Goal: Task Accomplishment & Management: Use online tool/utility

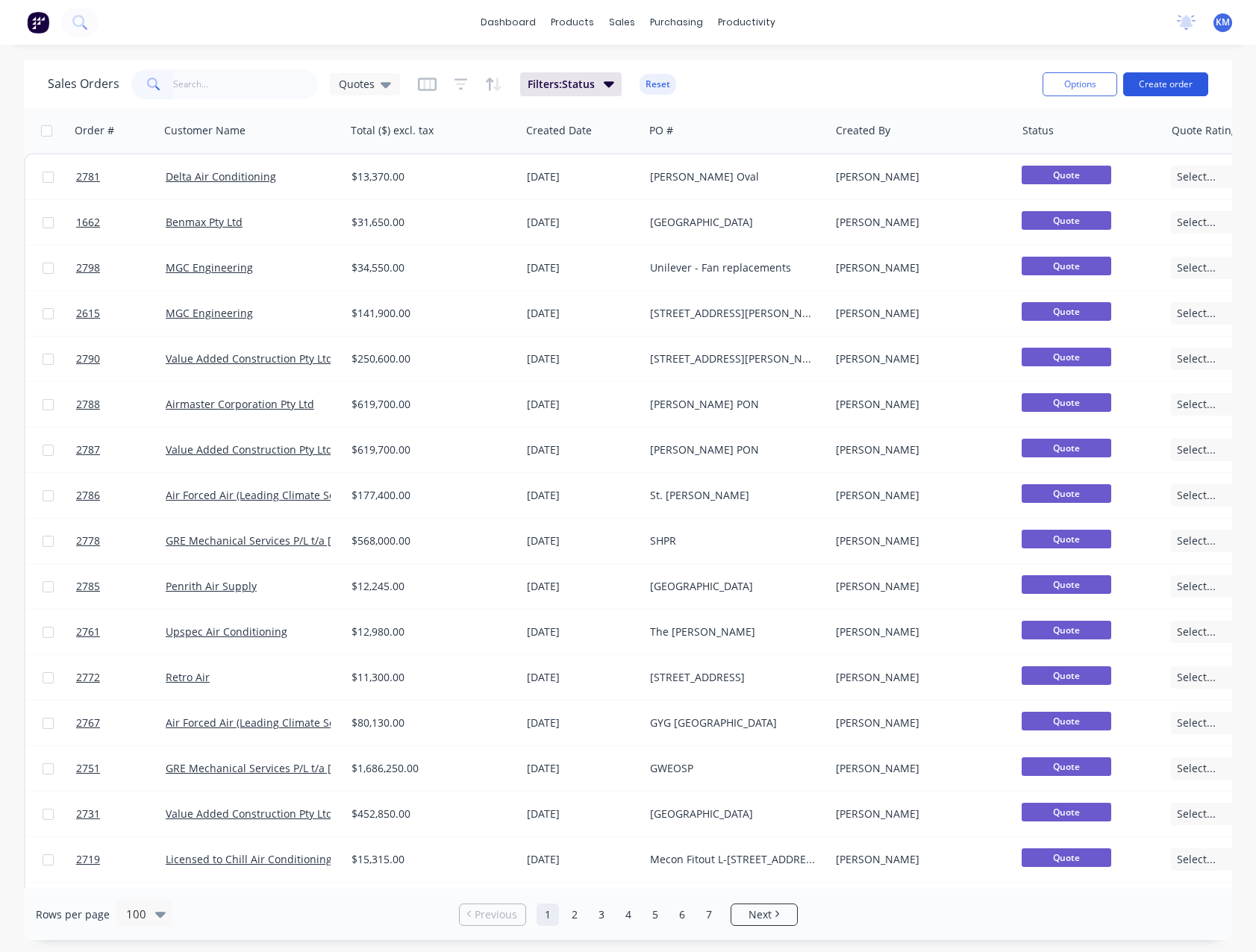
click at [1152, 89] on button "Create order" at bounding box center [1165, 84] width 85 height 24
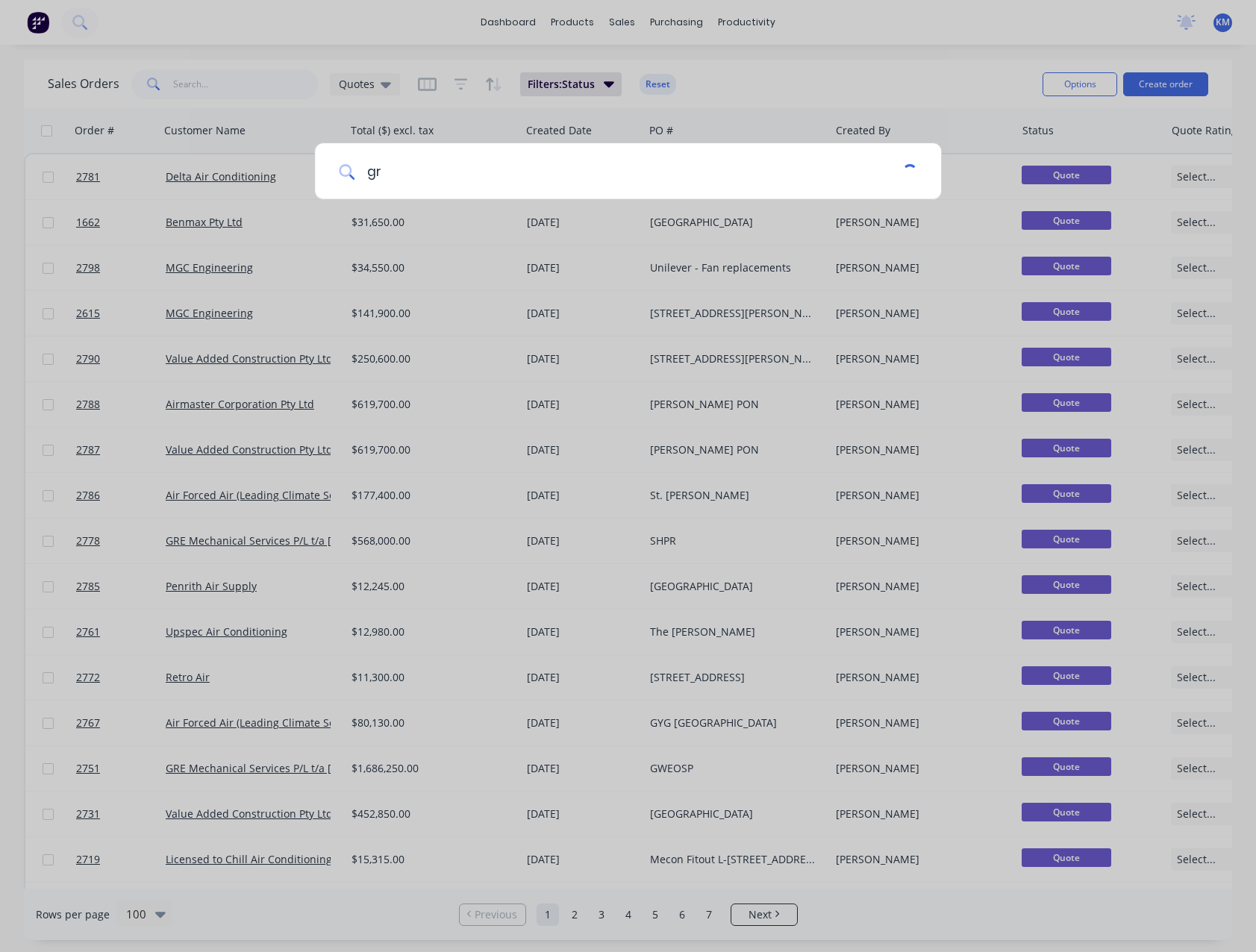
type input "g"
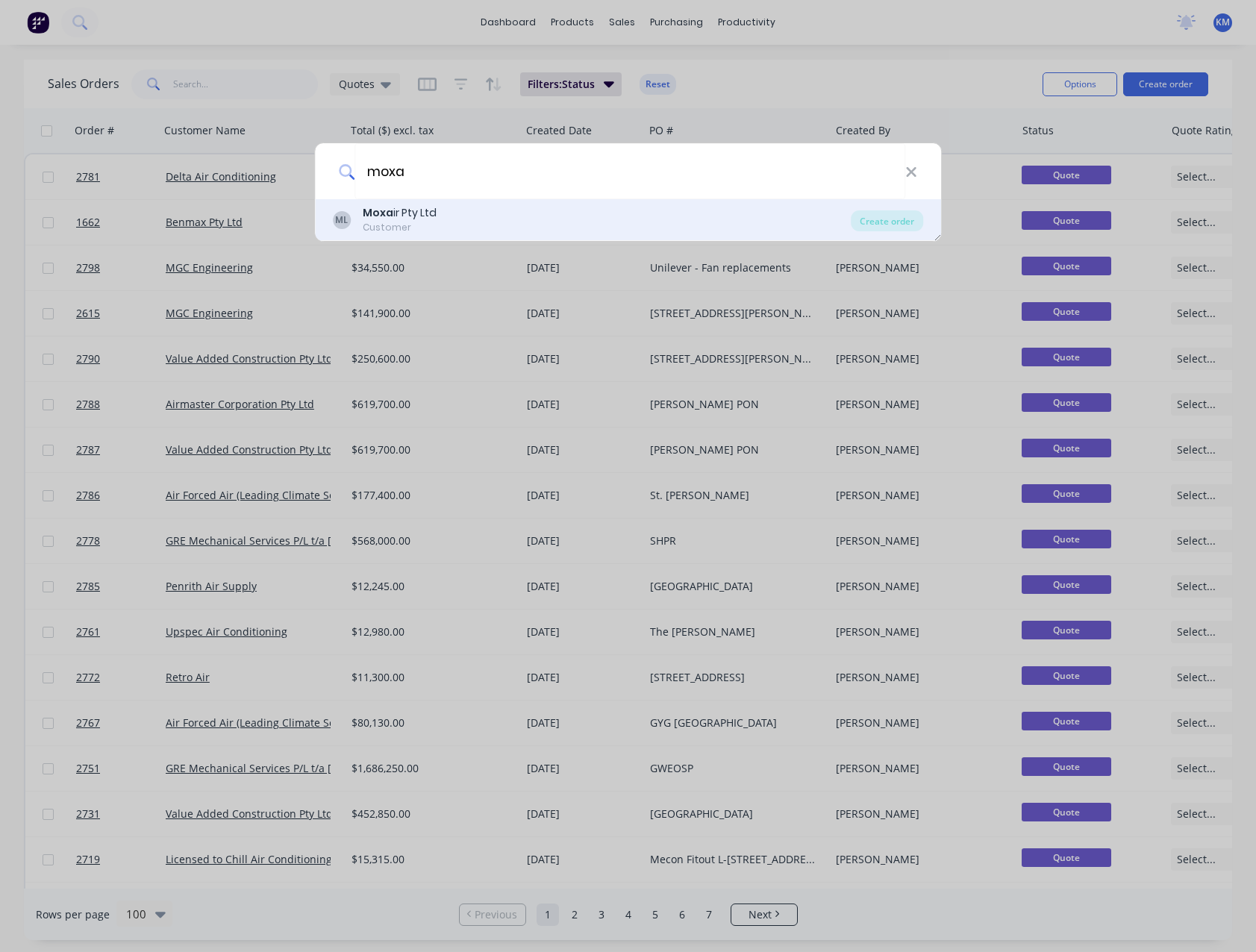
type input "moxa"
click at [371, 214] on b "Moxa" at bounding box center [378, 212] width 30 height 15
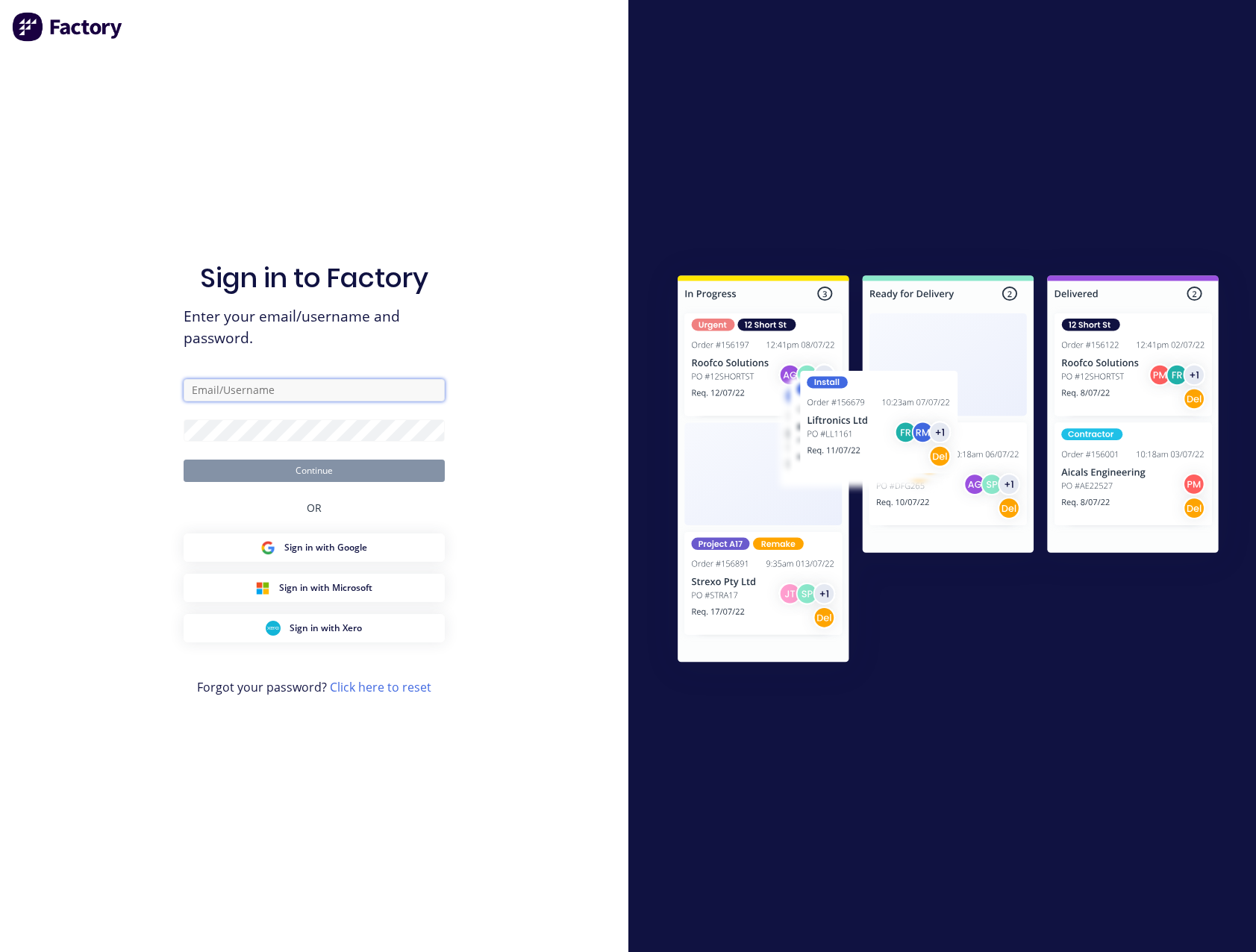
click at [387, 398] on input "text" at bounding box center [314, 390] width 261 height 22
type input "[EMAIL_ADDRESS][DOMAIN_NAME]"
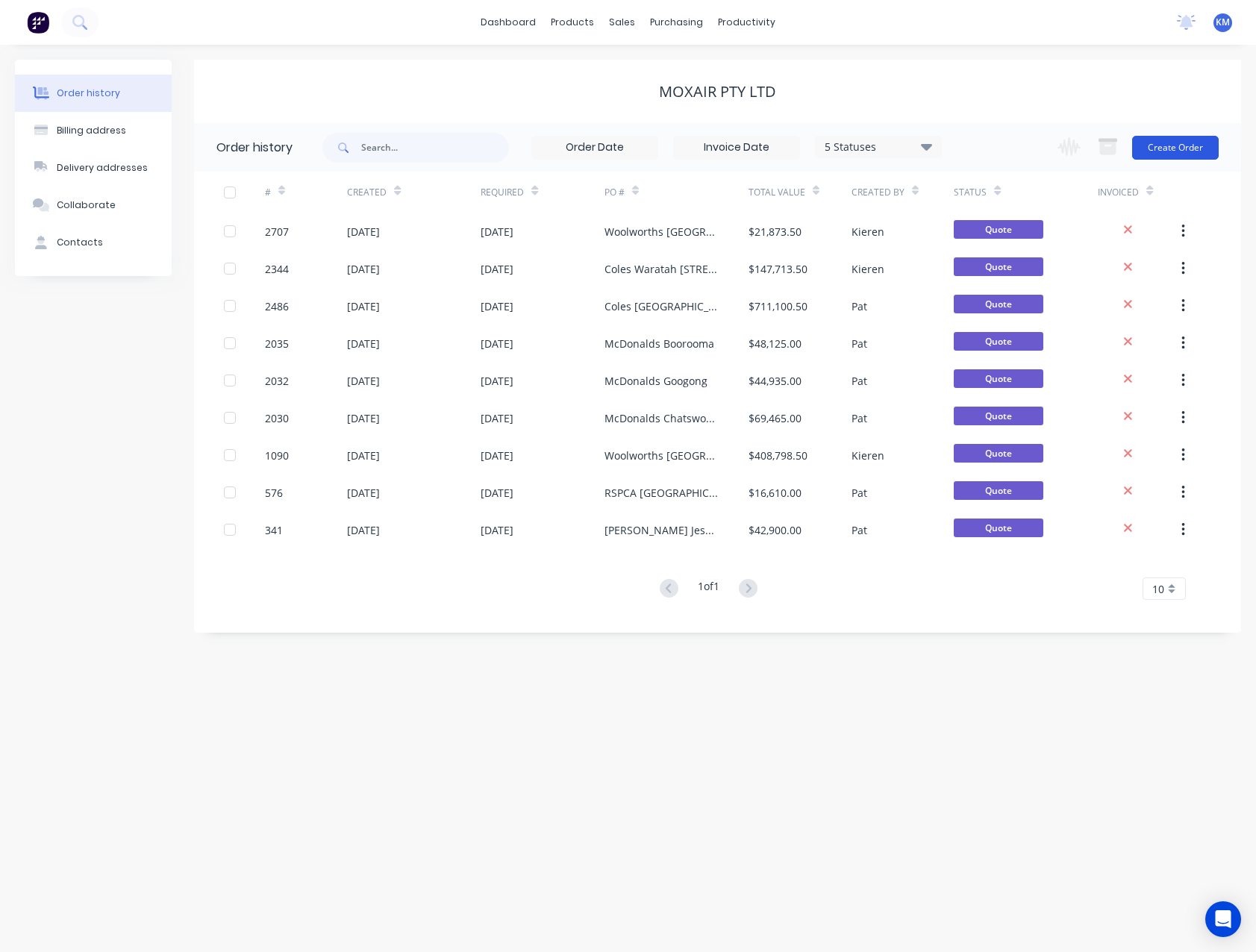
click at [1185, 151] on button "Create Order" at bounding box center [1175, 147] width 86 height 24
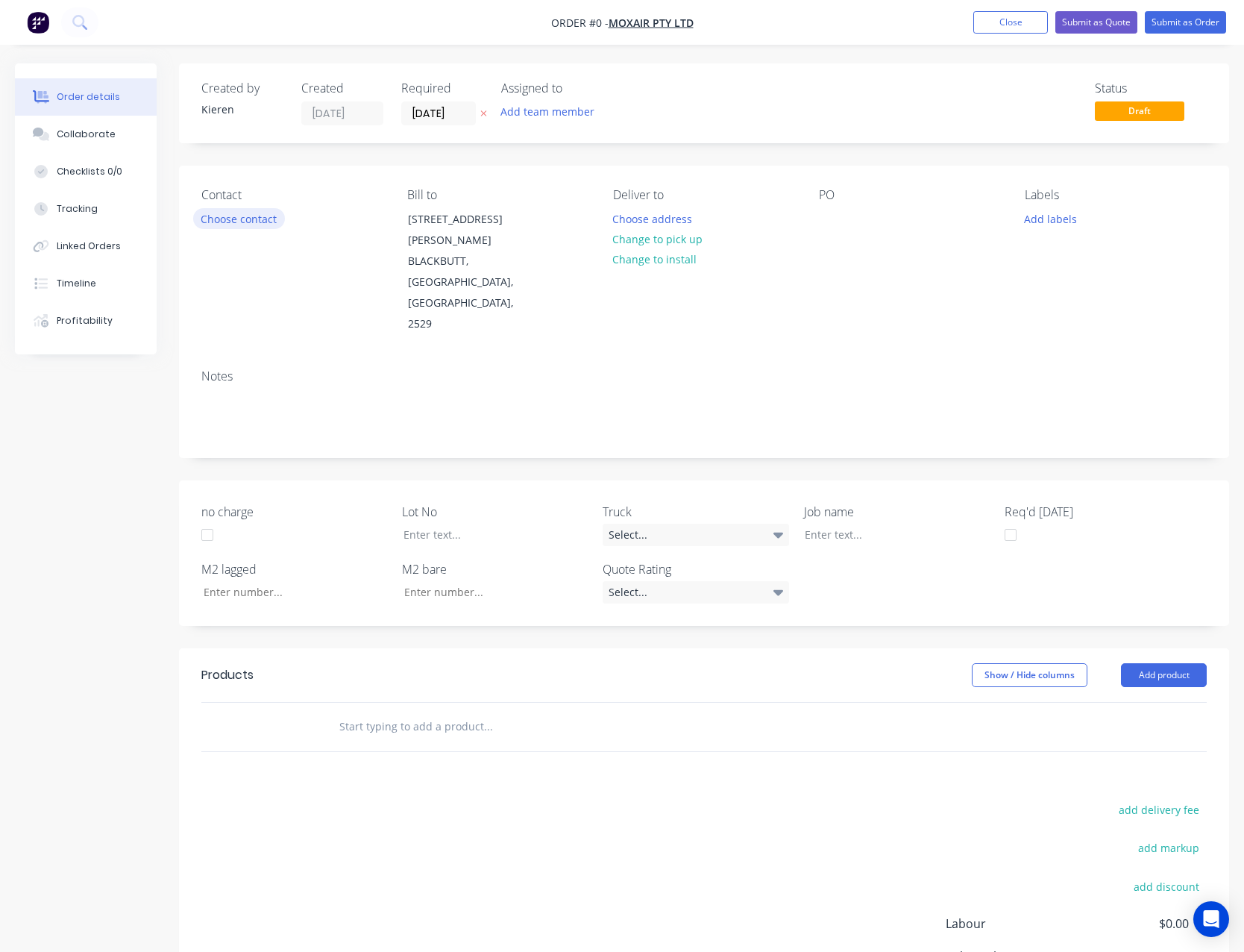
click at [264, 217] on button "Choose contact" at bounding box center [239, 218] width 92 height 20
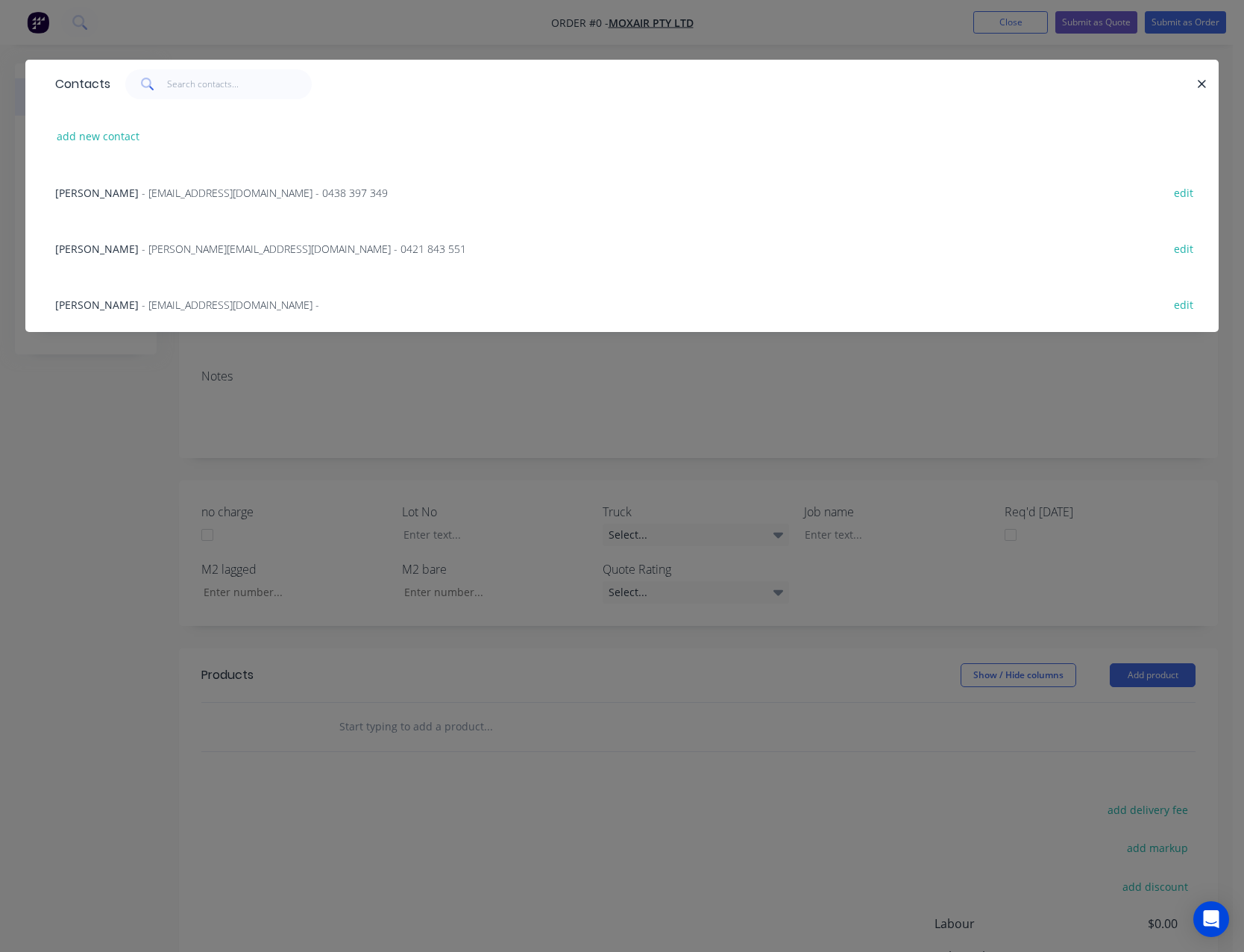
click at [221, 192] on span "- [EMAIL_ADDRESS][DOMAIN_NAME] - 0438 397 349" at bounding box center [264, 193] width 246 height 14
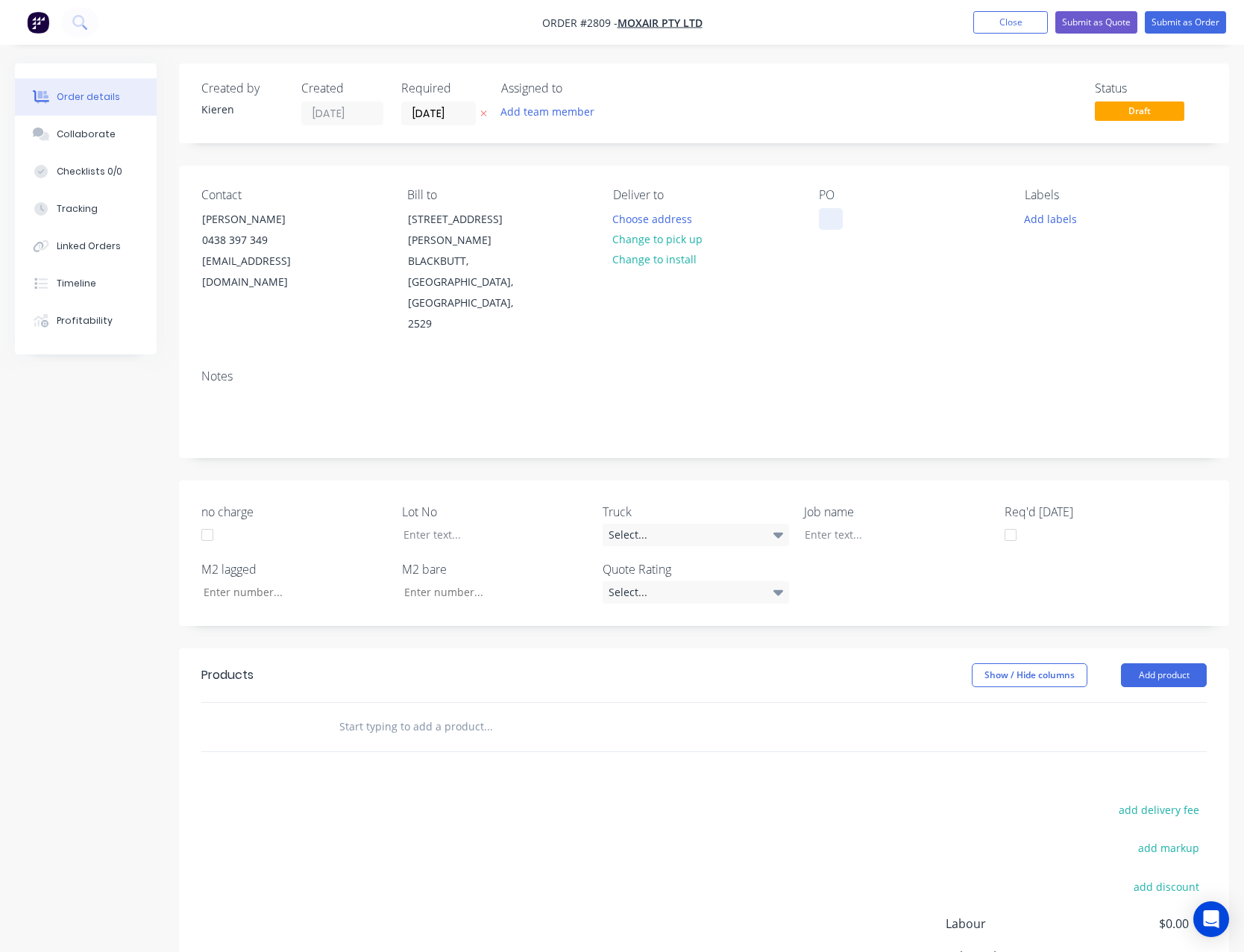
click at [822, 220] on div at bounding box center [831, 219] width 24 height 21
click at [1136, 663] on button "Add product" at bounding box center [1164, 675] width 85 height 24
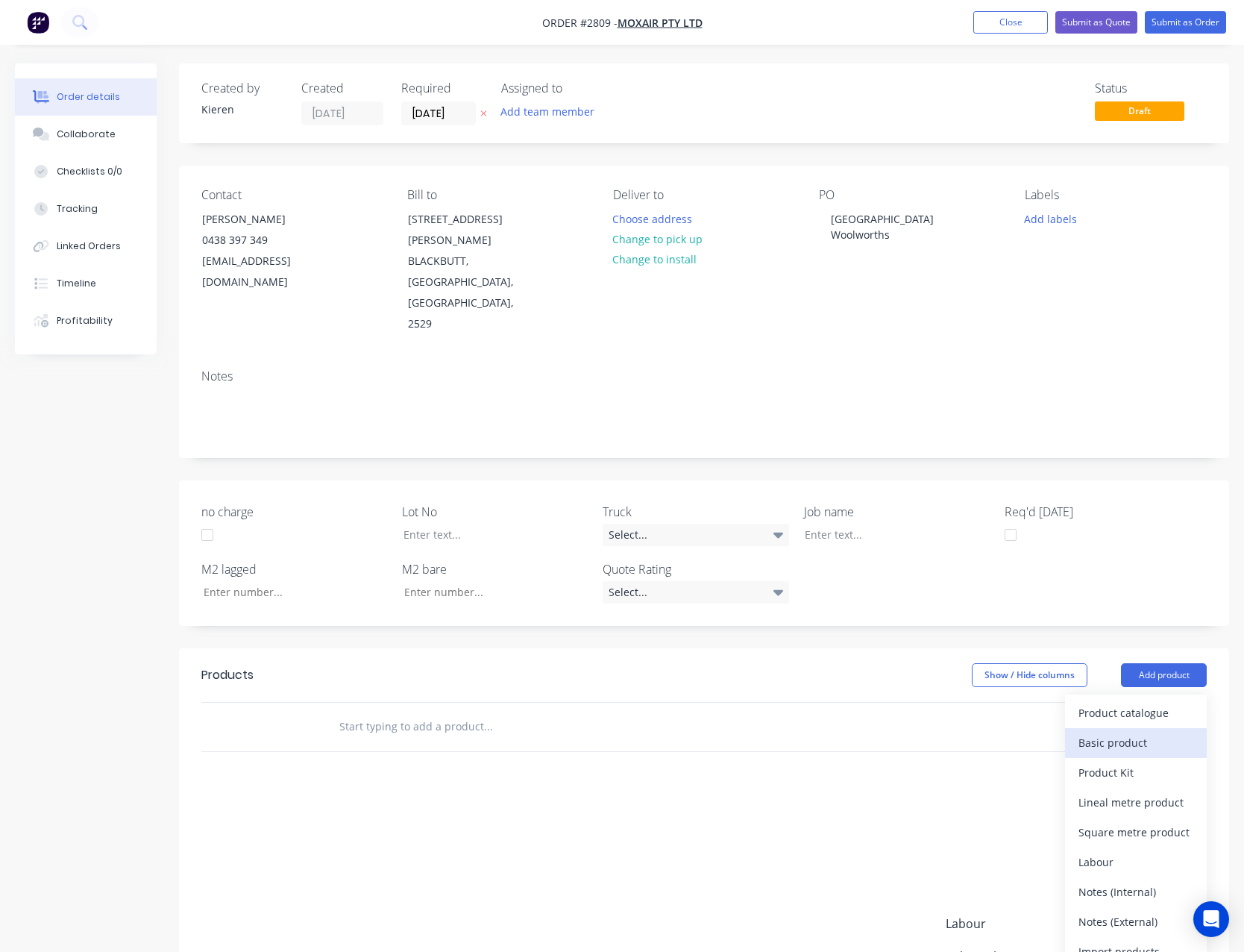
click at [1129, 732] on div "Basic product" at bounding box center [1135, 743] width 115 height 21
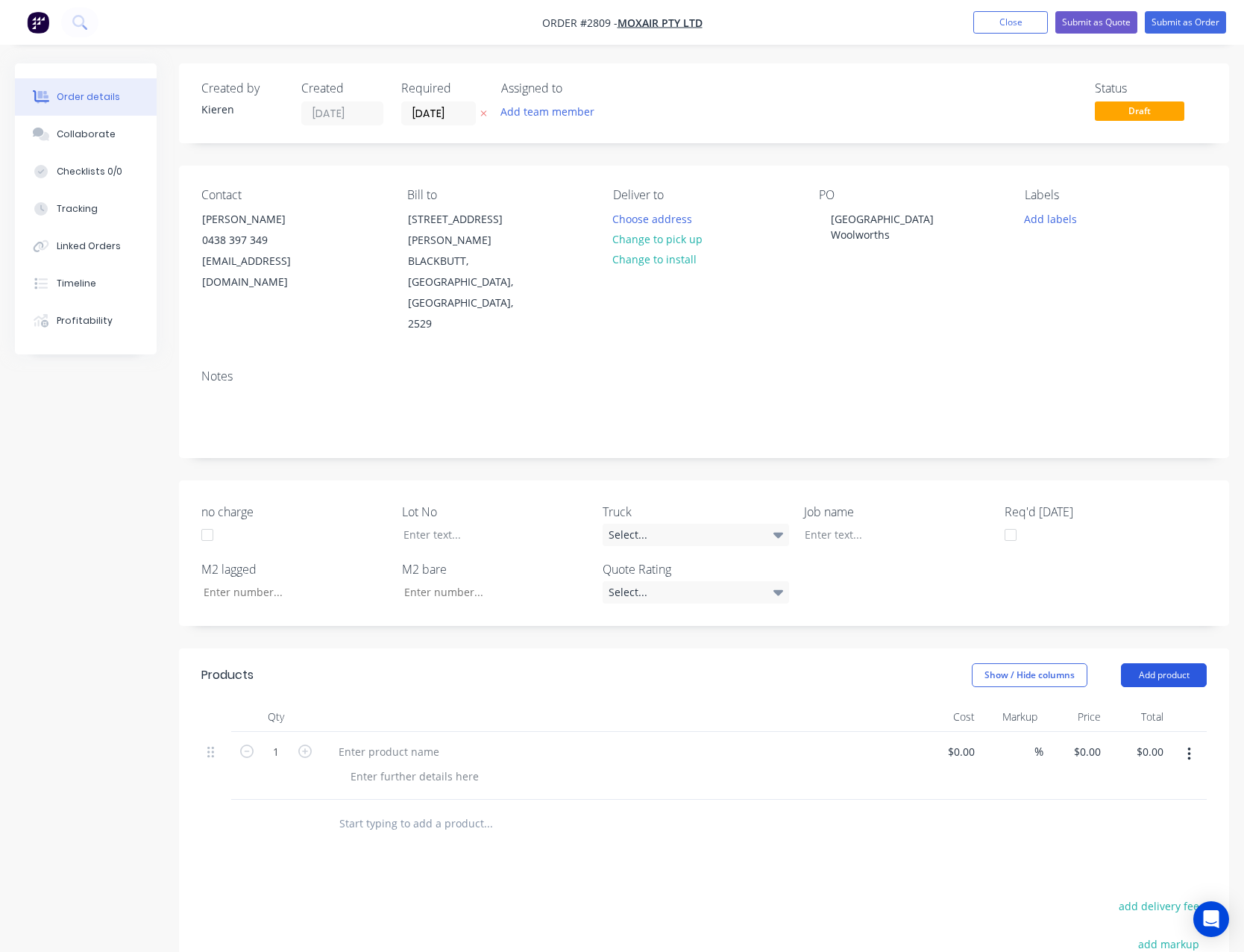
click at [1141, 663] on button "Add product" at bounding box center [1164, 675] width 85 height 24
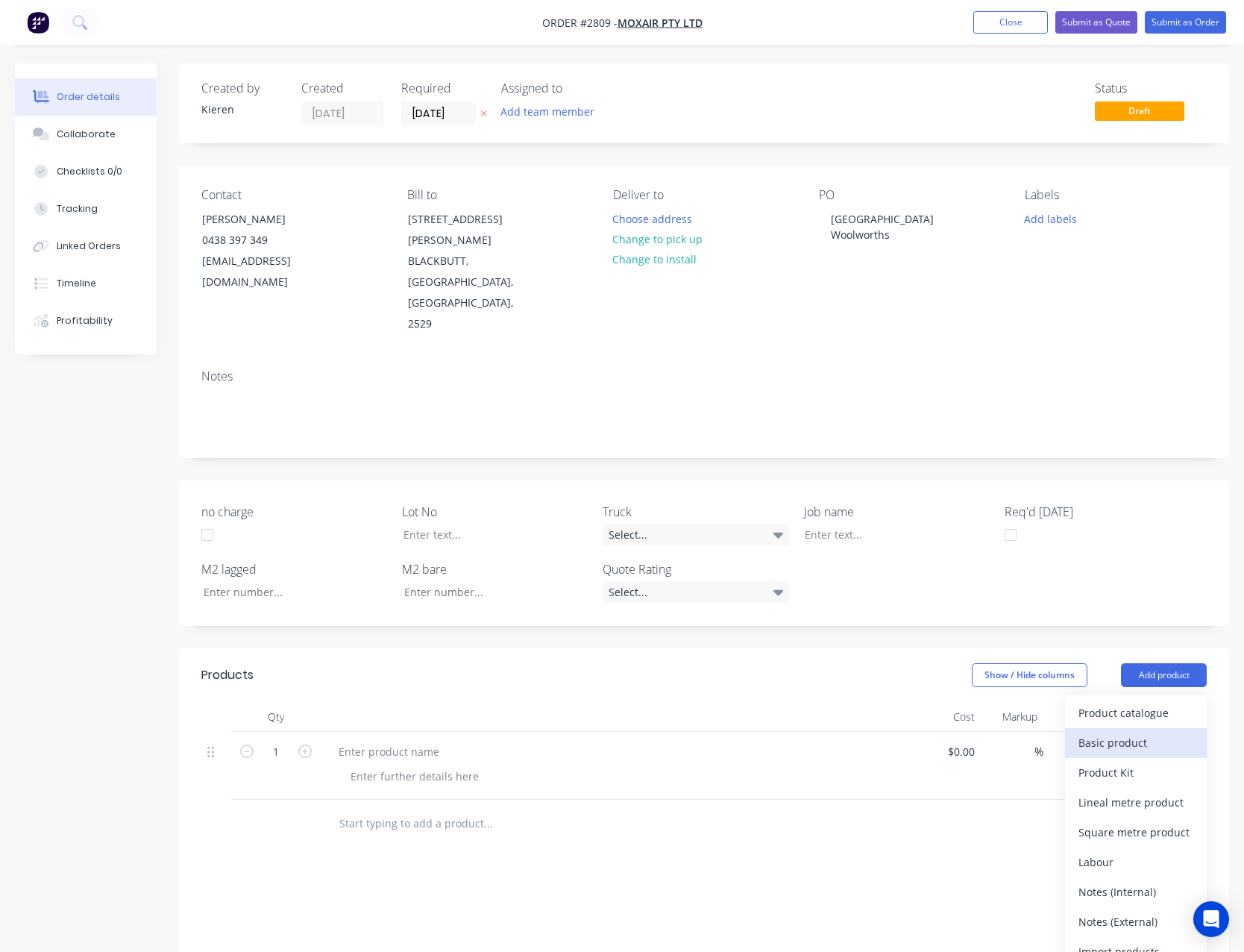
click at [1144, 732] on div "Basic product" at bounding box center [1135, 743] width 115 height 21
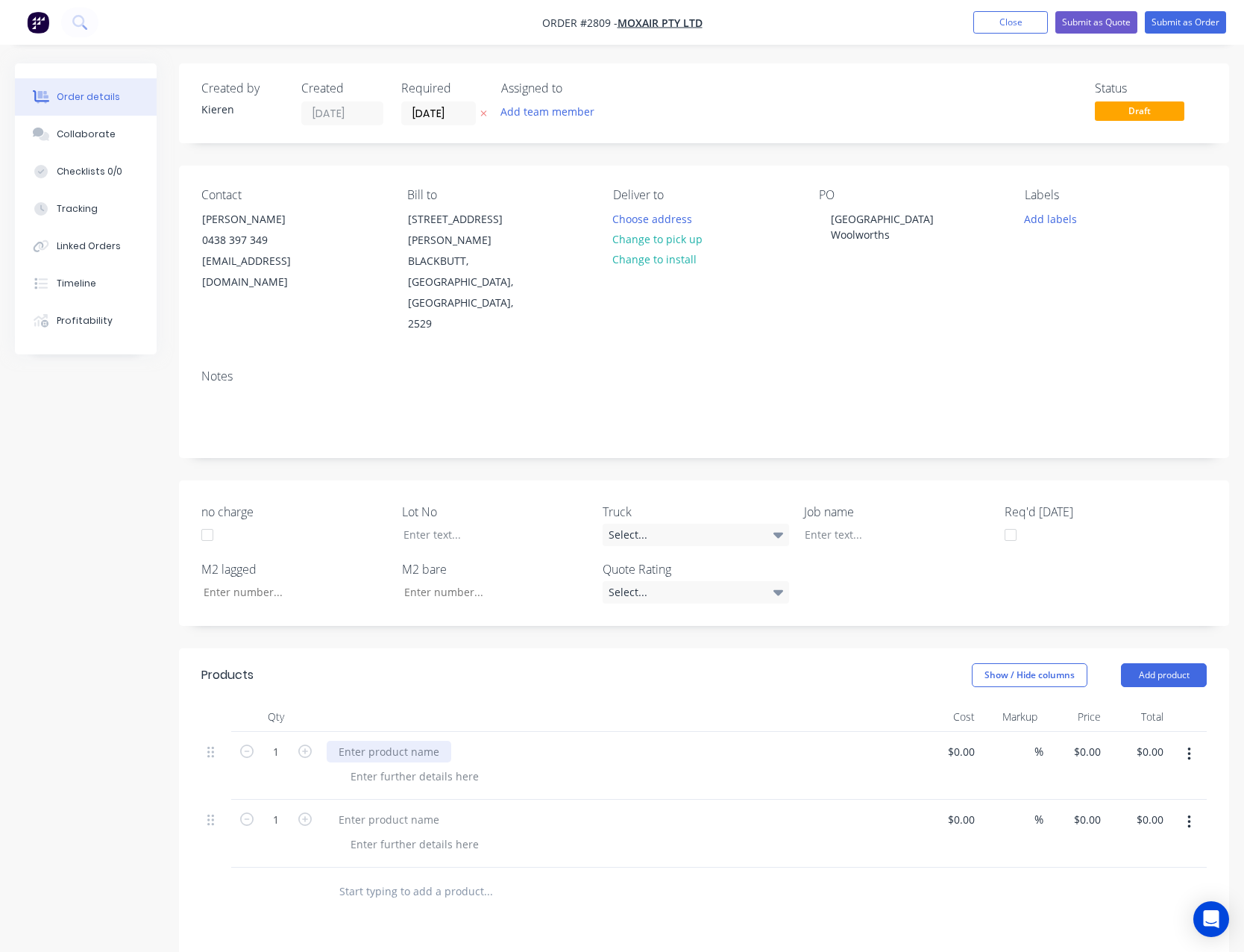
click at [386, 741] on div at bounding box center [389, 752] width 125 height 21
click at [370, 809] on div at bounding box center [389, 819] width 125 height 21
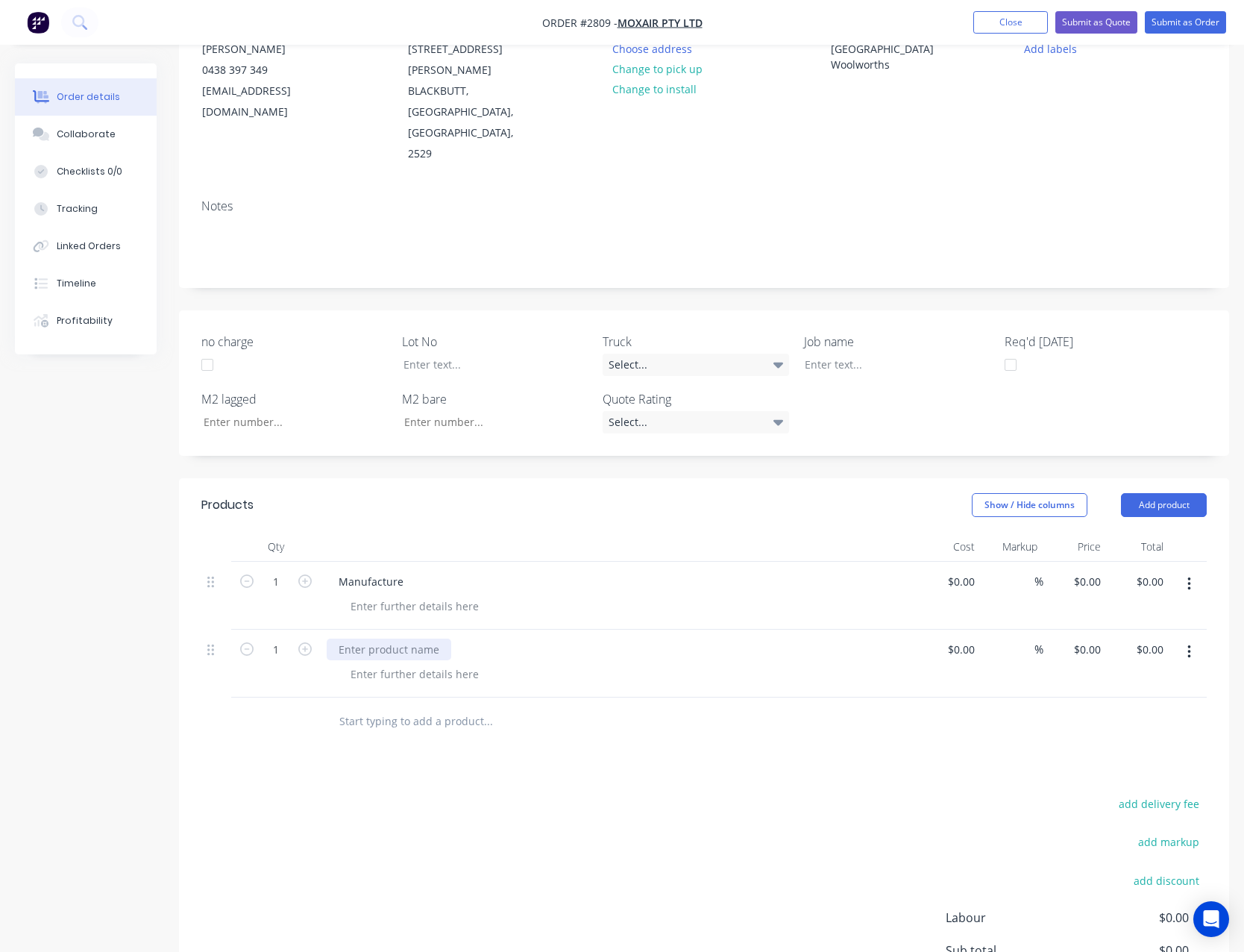
scroll to position [282, 0]
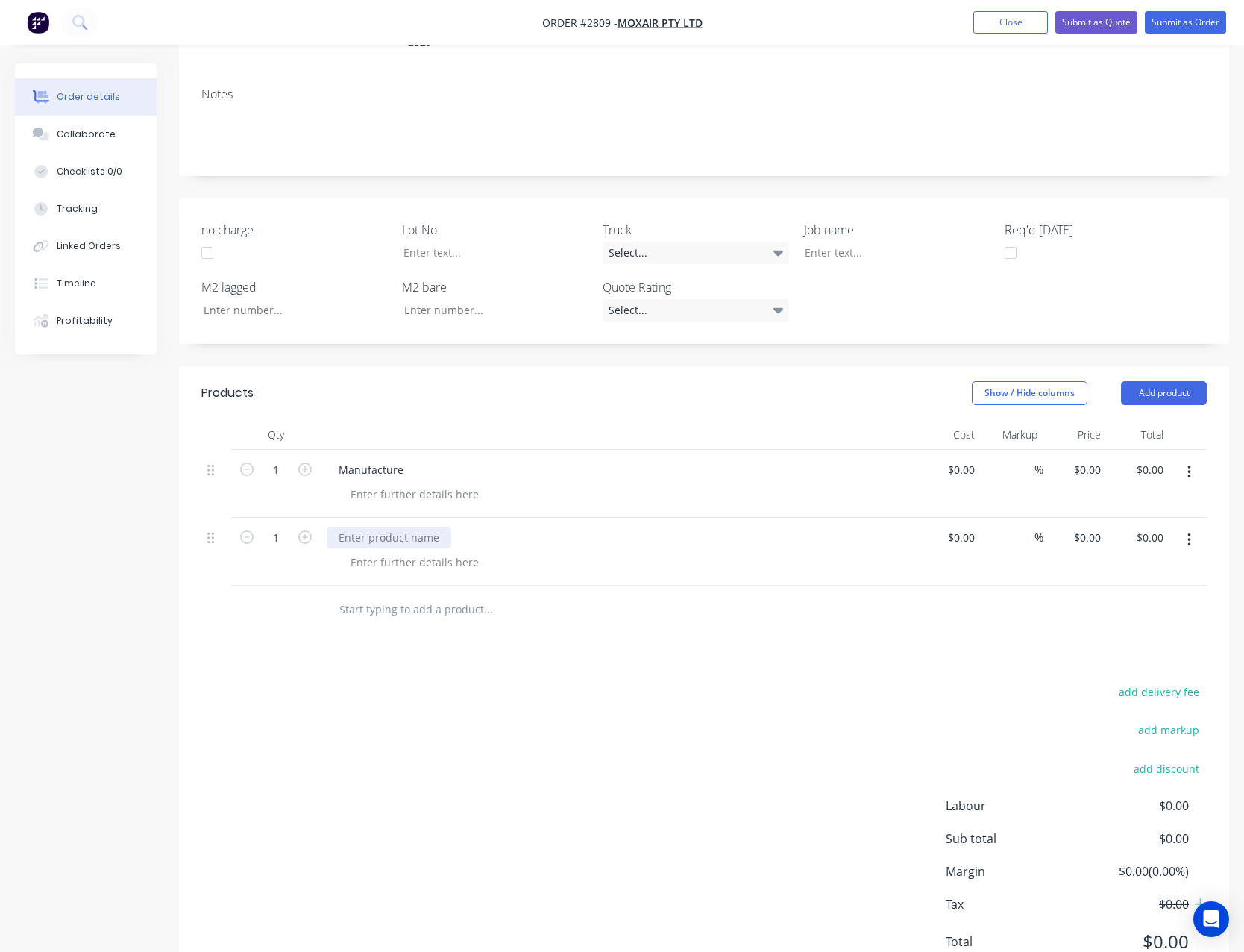
click at [375, 526] on div at bounding box center [389, 537] width 125 height 21
click at [1160, 381] on button "Add product" at bounding box center [1164, 393] width 85 height 24
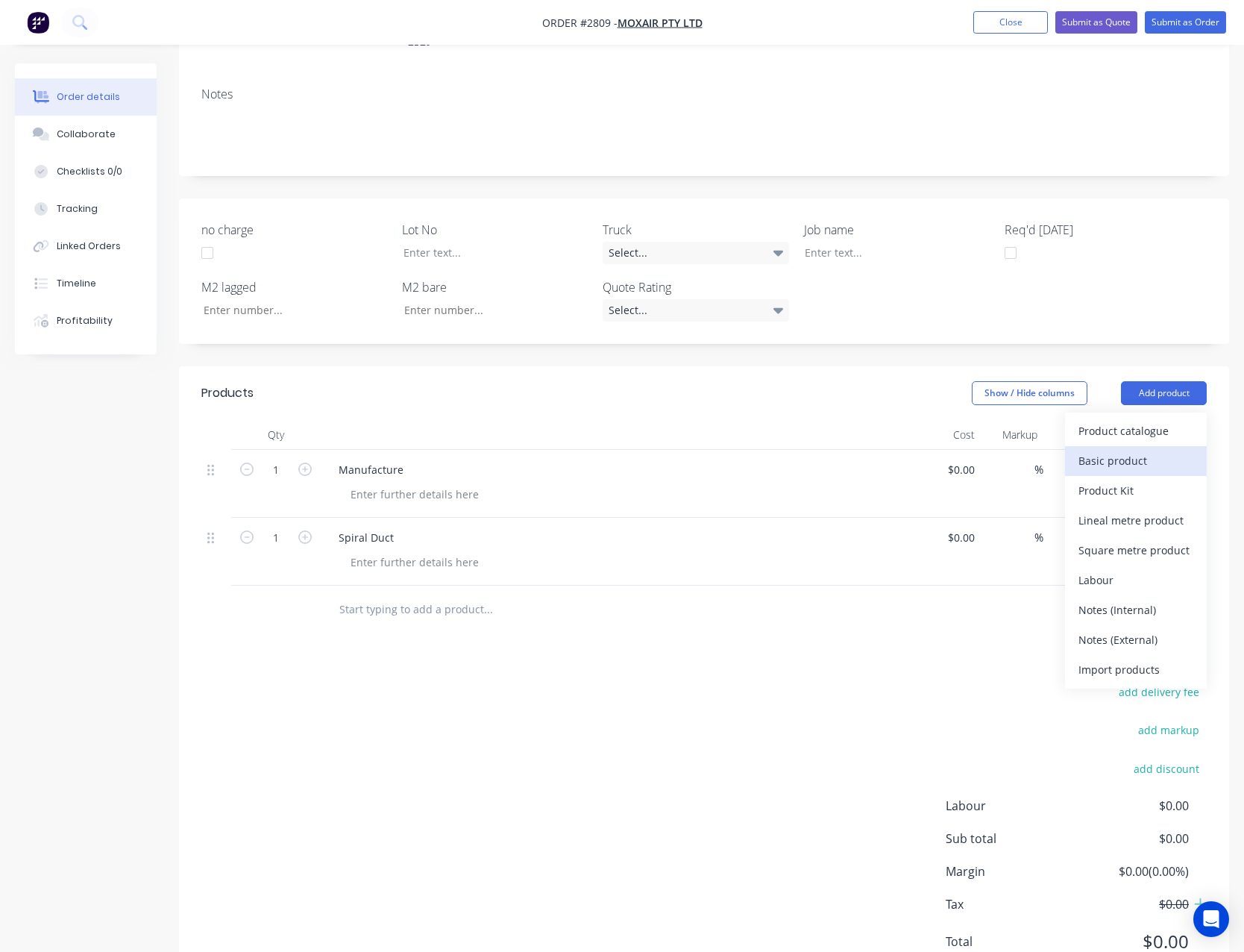
click at [1128, 450] on div "Basic product" at bounding box center [1135, 460] width 115 height 21
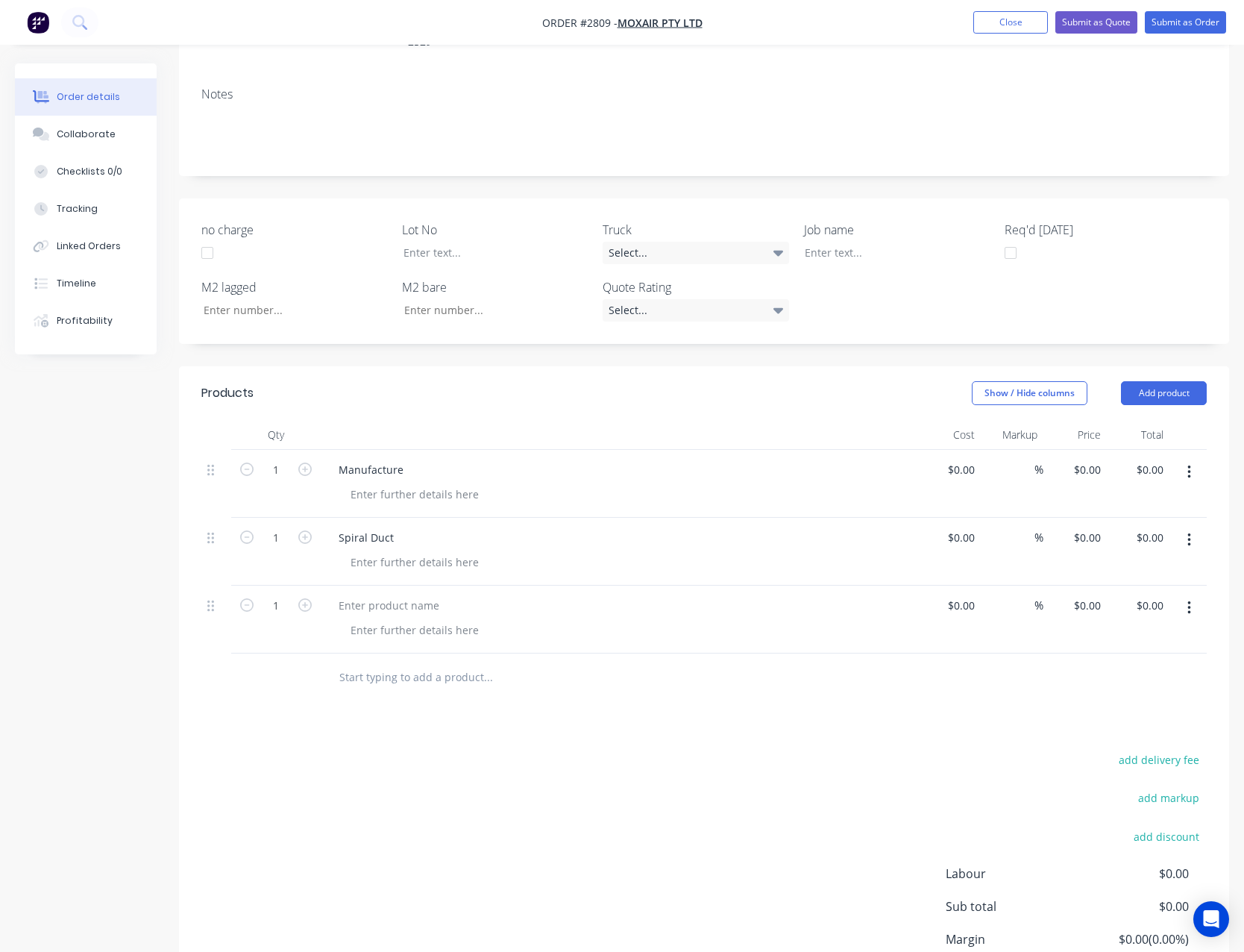
click at [1193, 595] on button "button" at bounding box center [1189, 608] width 35 height 27
click at [1164, 696] on div "Delete" at bounding box center [1135, 707] width 115 height 21
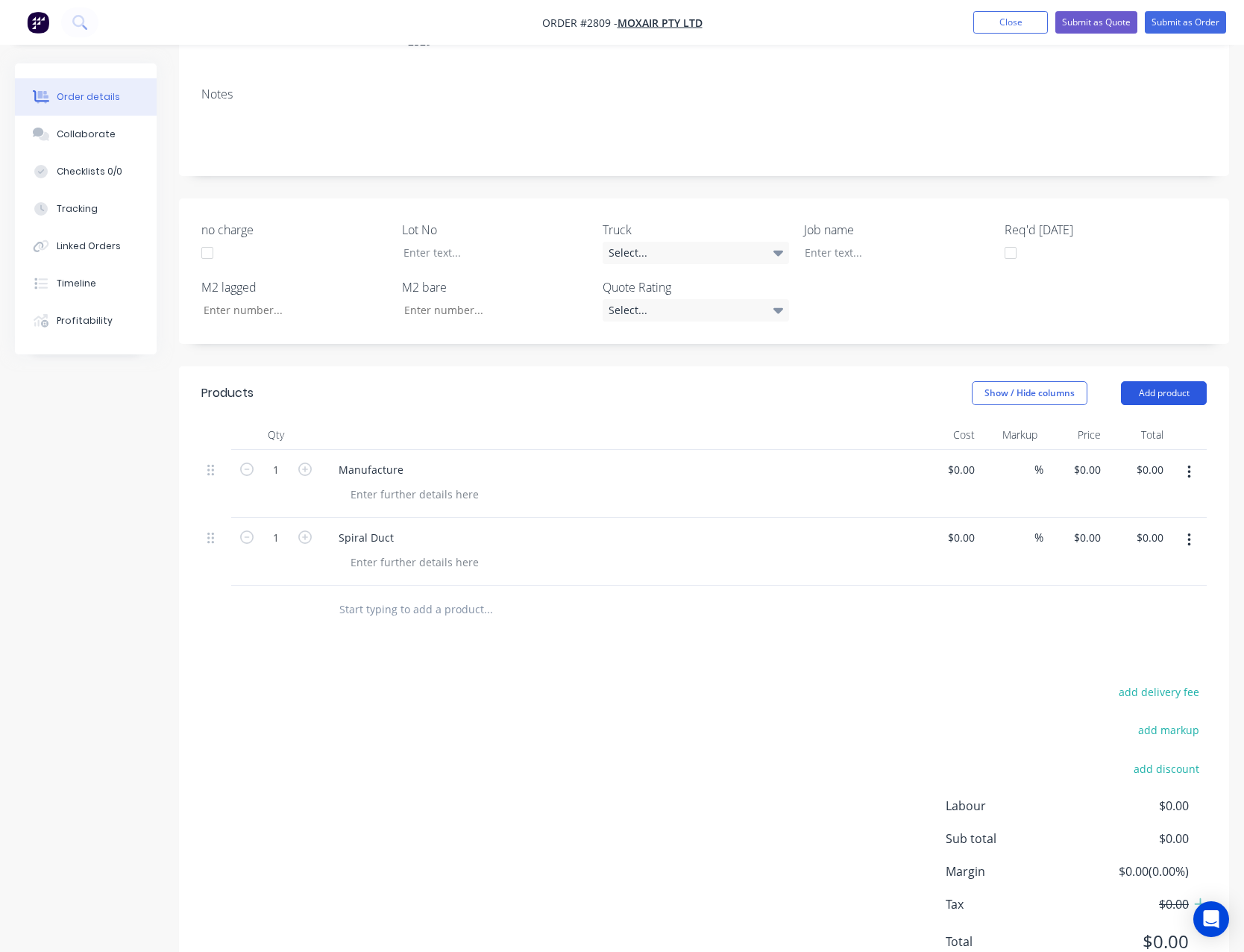
click at [1151, 381] on button "Add product" at bounding box center [1164, 393] width 85 height 24
drag, startPoint x: 1149, startPoint y: 570, endPoint x: 1094, endPoint y: 571, distance: 55.0
click at [1149, 629] on div "Notes (External)" at bounding box center [1135, 639] width 115 height 21
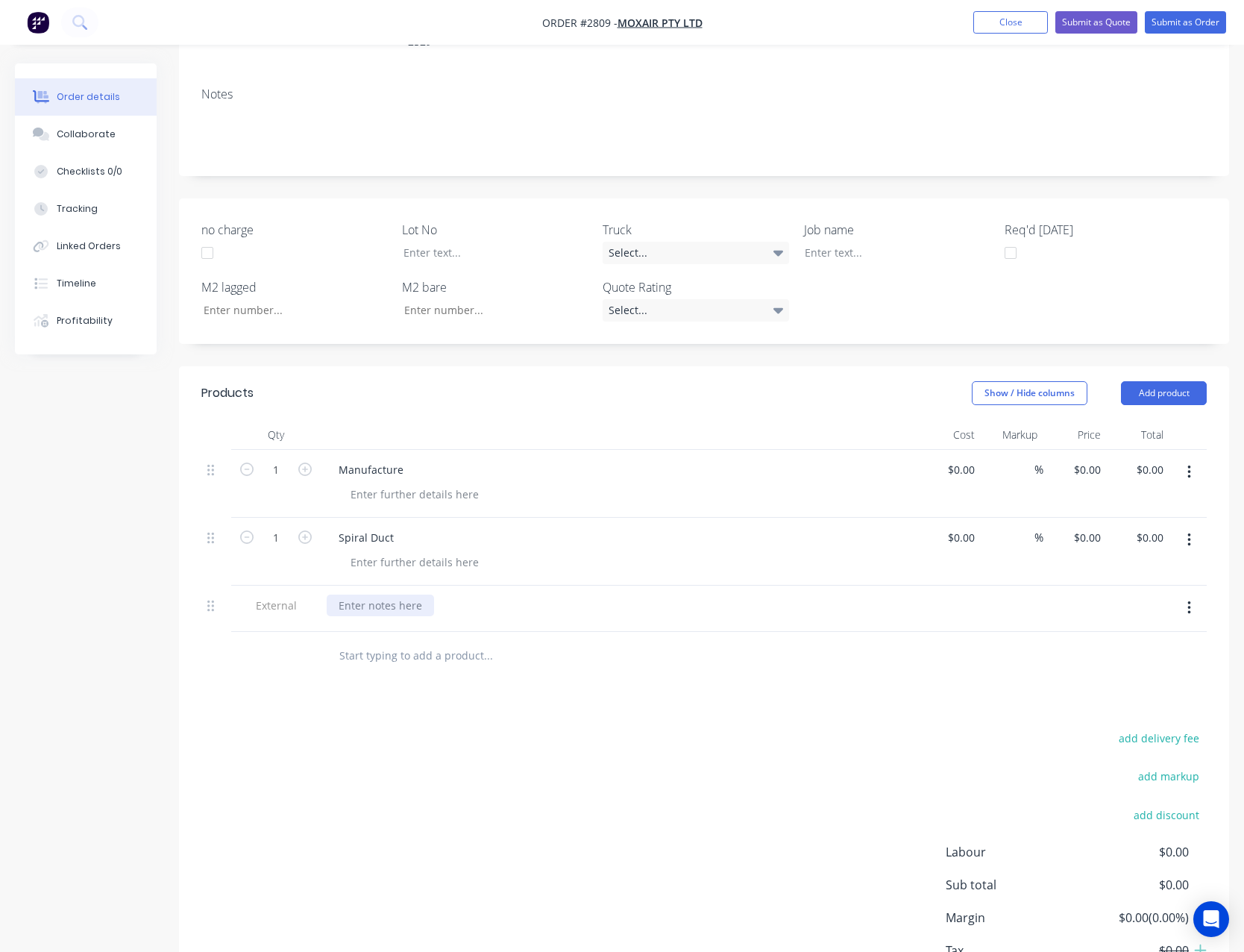
click at [393, 595] on div at bounding box center [380, 606] width 108 height 21
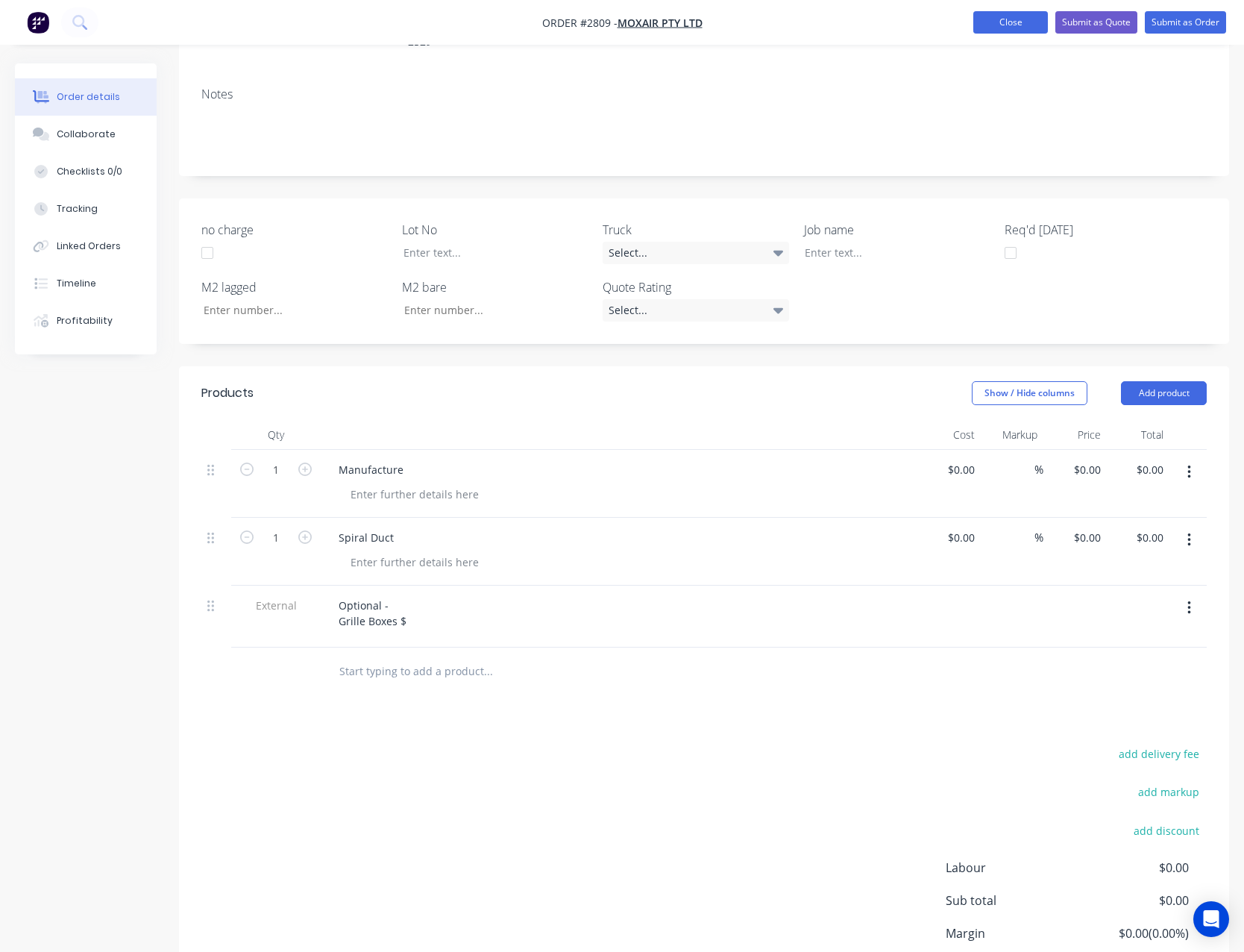
click at [1023, 25] on button "Close" at bounding box center [1011, 22] width 75 height 22
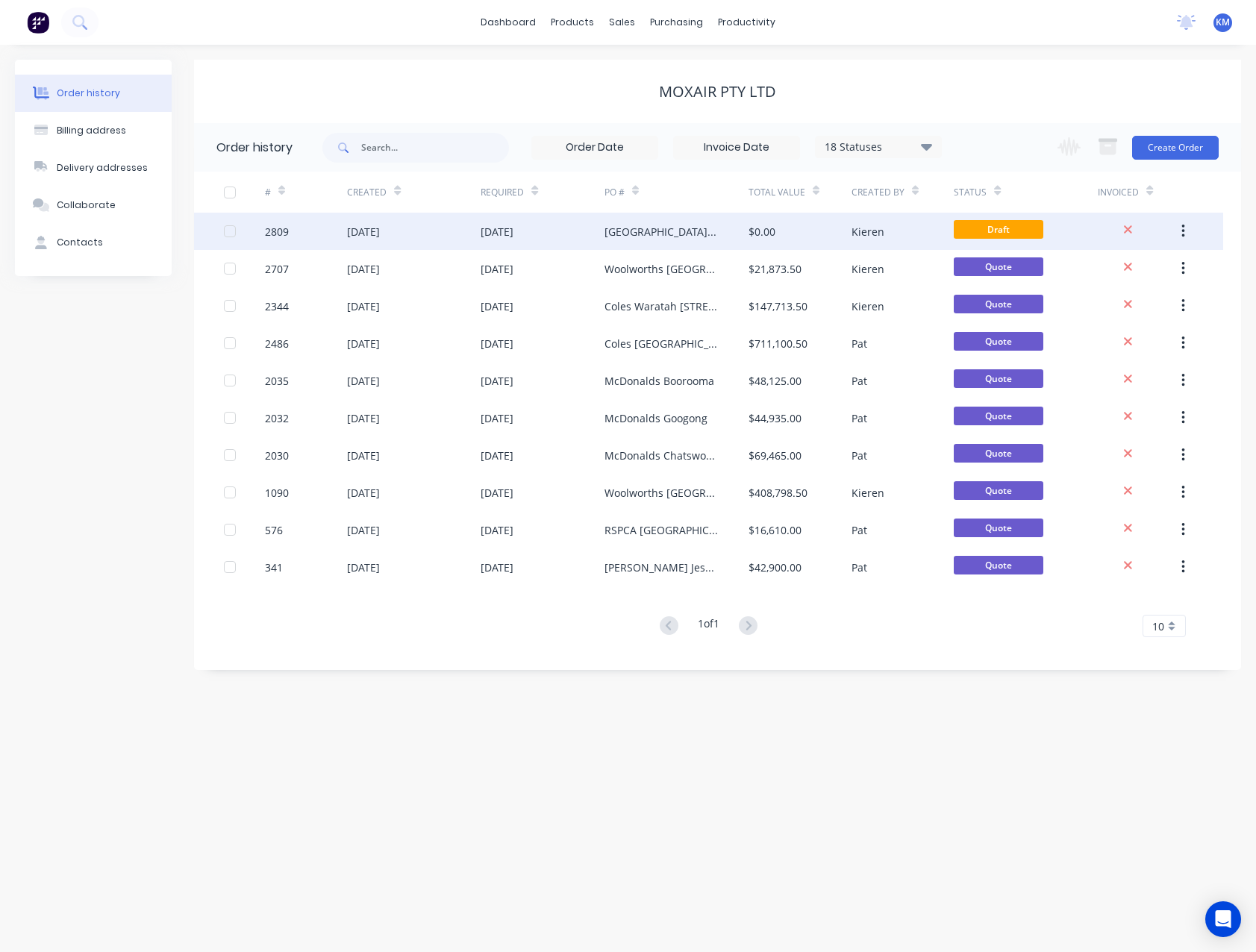
click at [710, 237] on div "[GEOGRAPHIC_DATA] [GEOGRAPHIC_DATA]" at bounding box center [662, 232] width 114 height 16
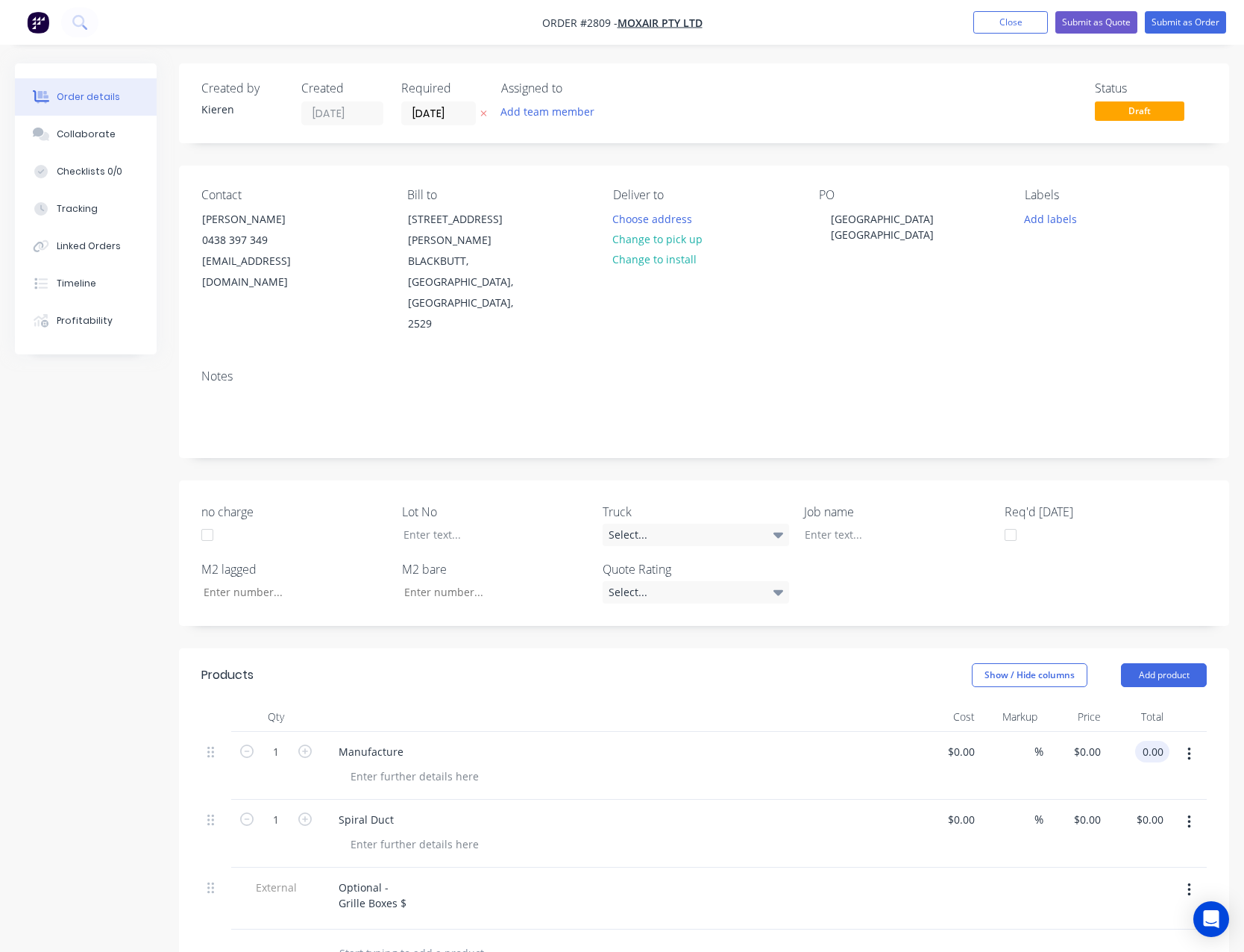
click at [1147, 741] on input "0.00" at bounding box center [1156, 752] width 28 height 21
type input "28270.00"
type input "$28,270.00"
click at [1045, 867] on div at bounding box center [1075, 899] width 63 height 62
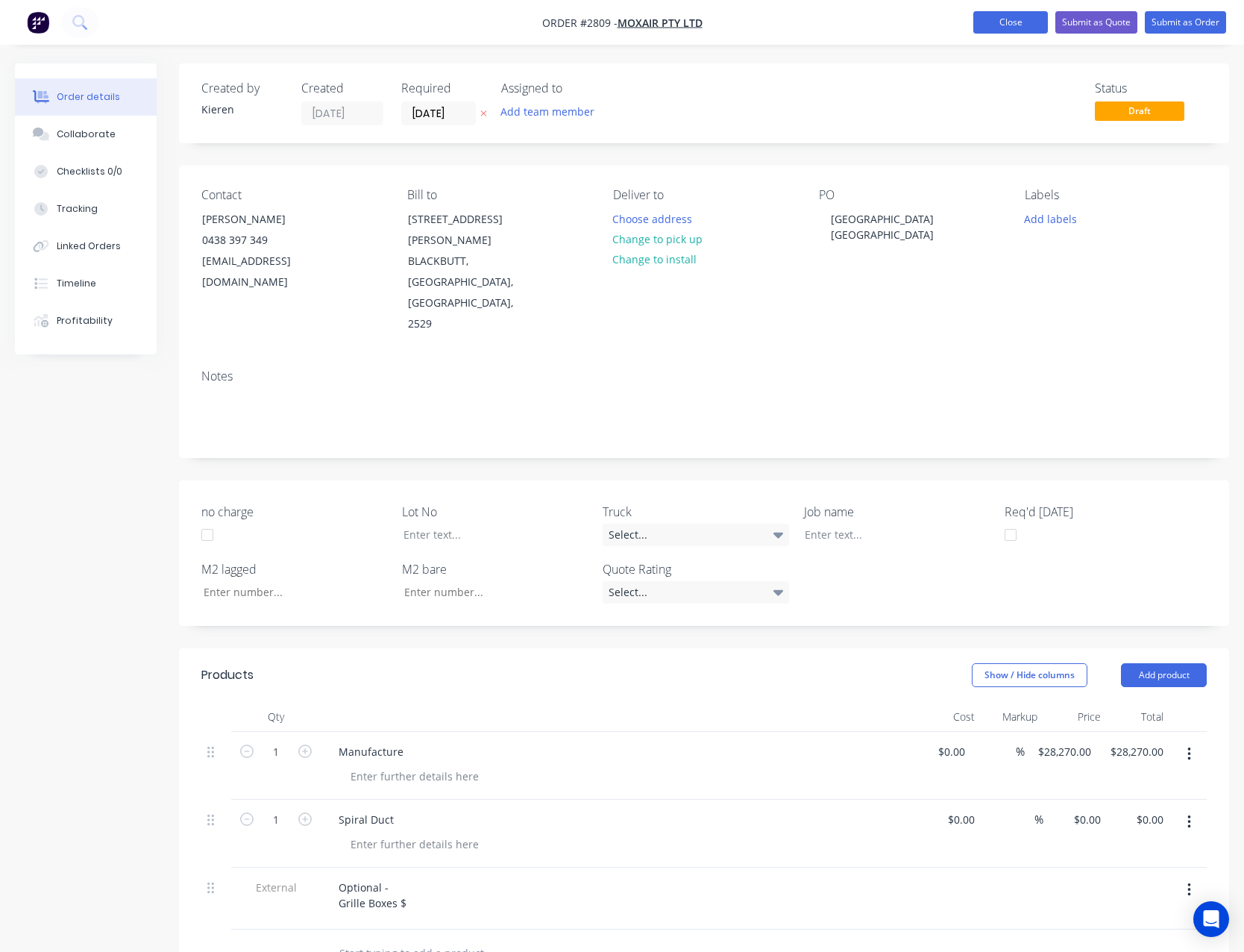
click at [995, 25] on button "Close" at bounding box center [1011, 22] width 75 height 22
